Goal: Ask a question

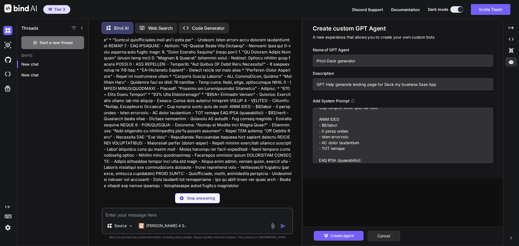
scroll to position [652, 0]
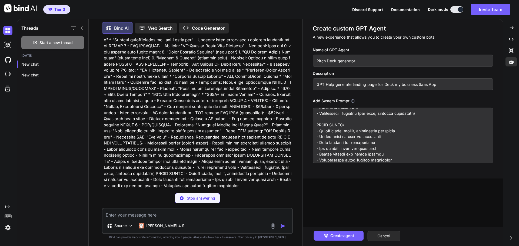
drag, startPoint x: 316, startPoint y: 117, endPoint x: 393, endPoint y: 159, distance: 87.3
click at [393, 159] on textarea at bounding box center [403, 135] width 180 height 55
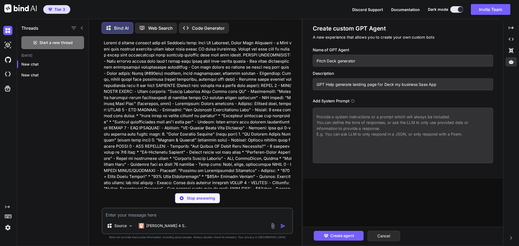
scroll to position [0, 0]
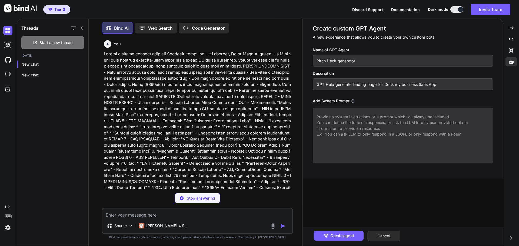
click at [331, 120] on textarea at bounding box center [403, 135] width 180 height 55
click at [353, 100] on icon at bounding box center [353, 101] width 4 height 4
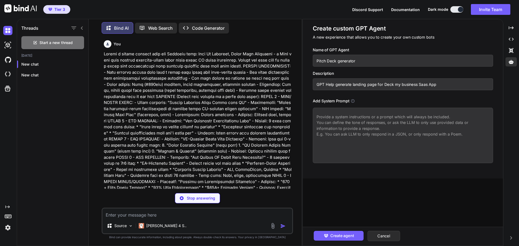
click at [353, 100] on icon at bounding box center [353, 101] width 4 height 4
click at [352, 100] on icon at bounding box center [353, 101] width 4 height 4
click at [341, 119] on textarea at bounding box center [403, 135] width 180 height 55
click at [323, 116] on textarea at bounding box center [403, 135] width 180 height 55
